Goal: Task Accomplishment & Management: Use online tool/utility

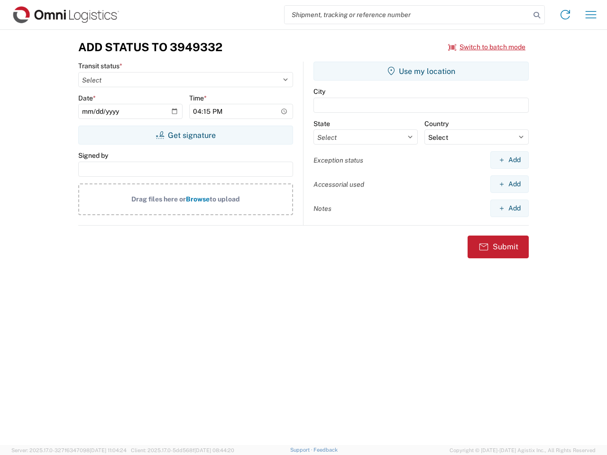
click at [407, 15] on input "search" at bounding box center [408, 15] width 246 height 18
click at [537, 15] on icon at bounding box center [536, 15] width 13 height 13
click at [565, 15] on icon at bounding box center [565, 14] width 15 height 15
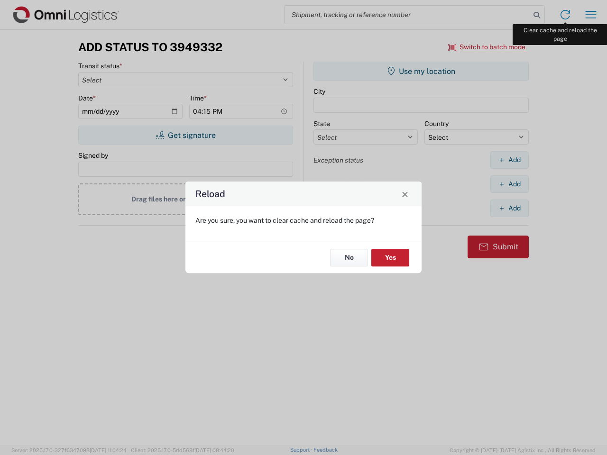
click at [591, 15] on div "Reload Are you sure, you want to clear cache and reload the page? No Yes" at bounding box center [303, 227] width 607 height 455
click at [487, 47] on div "Reload Are you sure, you want to clear cache and reload the page? No Yes" at bounding box center [303, 227] width 607 height 455
click at [185, 135] on div "Reload Are you sure, you want to clear cache and reload the page? No Yes" at bounding box center [303, 227] width 607 height 455
click at [421, 71] on div "Reload Are you sure, you want to clear cache and reload the page? No Yes" at bounding box center [303, 227] width 607 height 455
click at [509, 160] on div "Reload Are you sure, you want to clear cache and reload the page? No Yes" at bounding box center [303, 227] width 607 height 455
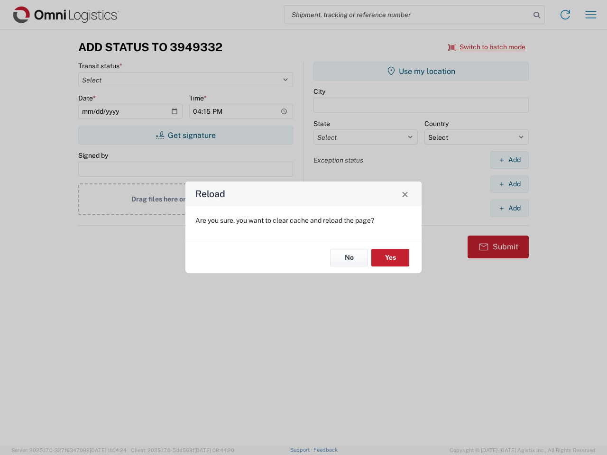
click at [509, 184] on div "Reload Are you sure, you want to clear cache and reload the page? No Yes" at bounding box center [303, 227] width 607 height 455
click at [509, 208] on div "Reload Are you sure, you want to clear cache and reload the page? No Yes" at bounding box center [303, 227] width 607 height 455
